Goal: Task Accomplishment & Management: Complete application form

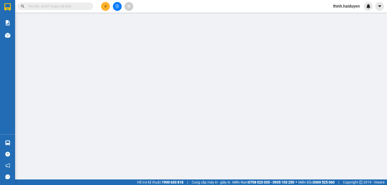
type input "0788880052"
type input "LONG"
type input "0909986286"
type input "VŨ (KBM)"
type input "20.000"
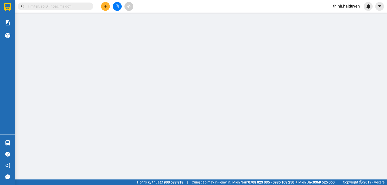
type input "20.000"
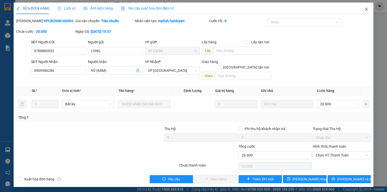
click at [371, 13] on span "Close" at bounding box center [366, 10] width 14 height 14
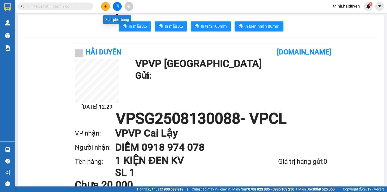
click at [118, 8] on button at bounding box center [117, 6] width 9 height 9
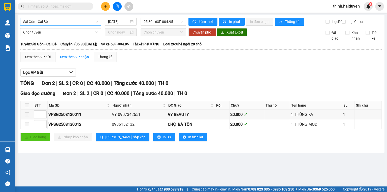
click at [67, 24] on span "Sài Gòn - Cái Bè" at bounding box center [60, 22] width 75 height 8
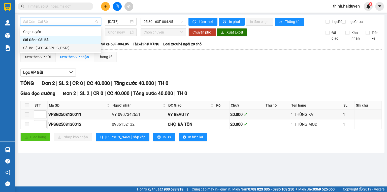
click at [50, 48] on div "Cái Bè - [GEOGRAPHIC_DATA]" at bounding box center [60, 48] width 75 height 6
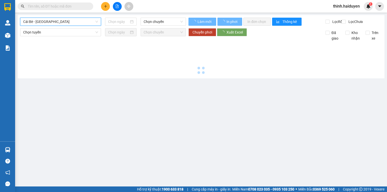
type input "[DATE]"
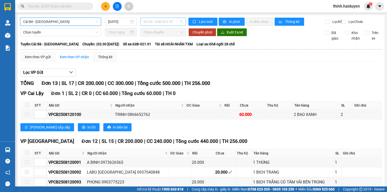
click at [170, 22] on span "02:30 - 63B-021.91" at bounding box center [164, 22] width 40 height 8
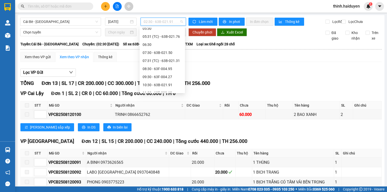
scroll to position [60, 0]
click at [153, 70] on div "08:30 - 63F-004.95" at bounding box center [162, 68] width 39 height 6
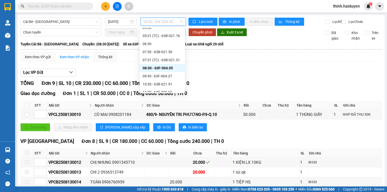
click at [148, 20] on span "08:30 - 63F-004.95" at bounding box center [164, 22] width 40 height 8
click at [159, 79] on div "09:30 - 63F-004.27" at bounding box center [162, 76] width 39 height 6
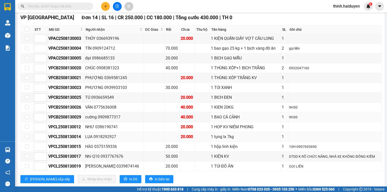
scroll to position [173, 0]
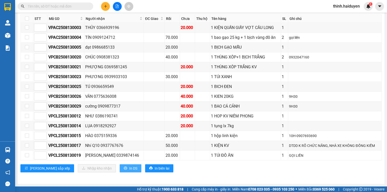
click at [120, 167] on button "In DS" at bounding box center [131, 168] width 22 height 8
click at [108, 8] on button at bounding box center [105, 6] width 9 height 9
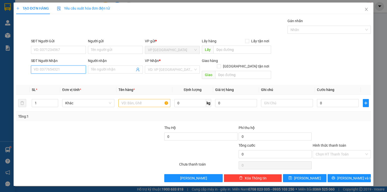
click at [60, 68] on input "SĐT Người Nhận" at bounding box center [58, 69] width 55 height 8
type input "0796939319"
click at [61, 82] on div "0796939319 - TÍN" at bounding box center [58, 80] width 49 height 6
type input "TÍN"
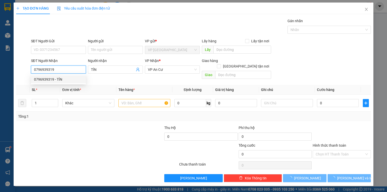
type input "20.000"
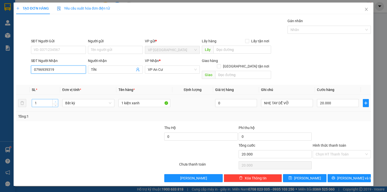
type input "0796939319"
type input "2"
click at [56, 101] on icon "up" at bounding box center [56, 102] width 2 height 2
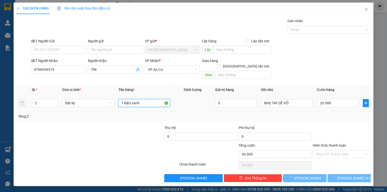
click at [137, 99] on input "1 kiện xanh" at bounding box center [144, 103] width 52 height 8
type input "0"
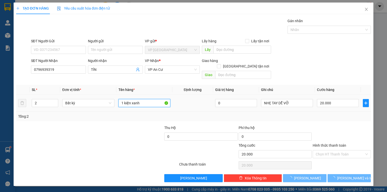
type input "0"
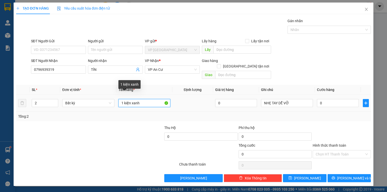
click at [137, 99] on input "1 kiện xanh" at bounding box center [144, 103] width 52 height 8
type input "2 sọt"
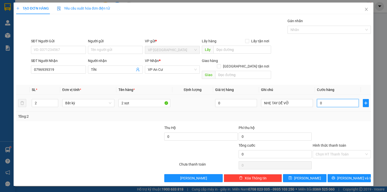
type input "9"
type input "90"
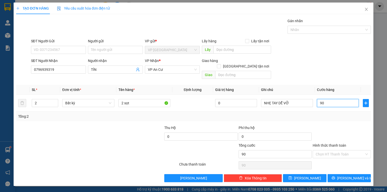
type input "90"
type input "90.000"
click at [330, 44] on div "SĐT Người Gửi VD: 0371234567 Người gửi Tên người gửi VP gửi * VP [GEOGRAPHIC_DA…" at bounding box center [201, 47] width 342 height 18
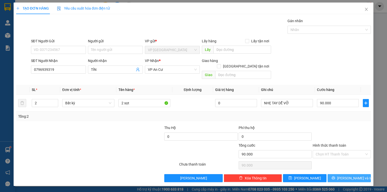
click at [357, 175] on span "[PERSON_NAME] và In" at bounding box center [354, 178] width 35 height 6
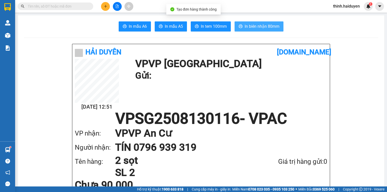
click at [245, 26] on span "In biên nhận 80mm" at bounding box center [262, 26] width 35 height 6
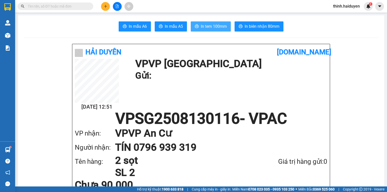
click at [207, 29] on button "In tem 100mm" at bounding box center [211, 26] width 40 height 10
click at [209, 27] on span "In tem 100mm" at bounding box center [214, 26] width 26 height 6
click at [211, 28] on span "In tem 100mm" at bounding box center [214, 26] width 26 height 6
